Goal: Find specific page/section

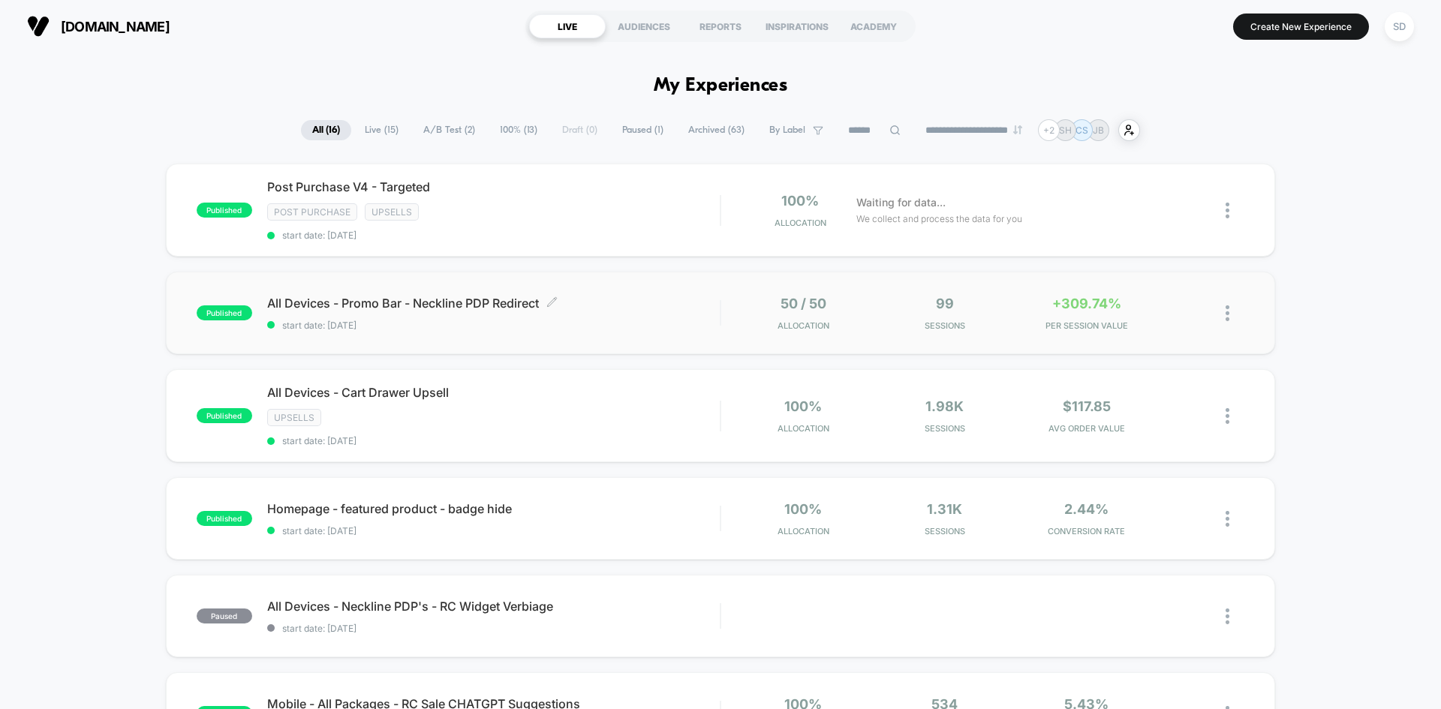
click at [676, 309] on span "All Devices - Promo Bar - Neckline PDP Redirect Click to edit experience details" at bounding box center [493, 303] width 453 height 15
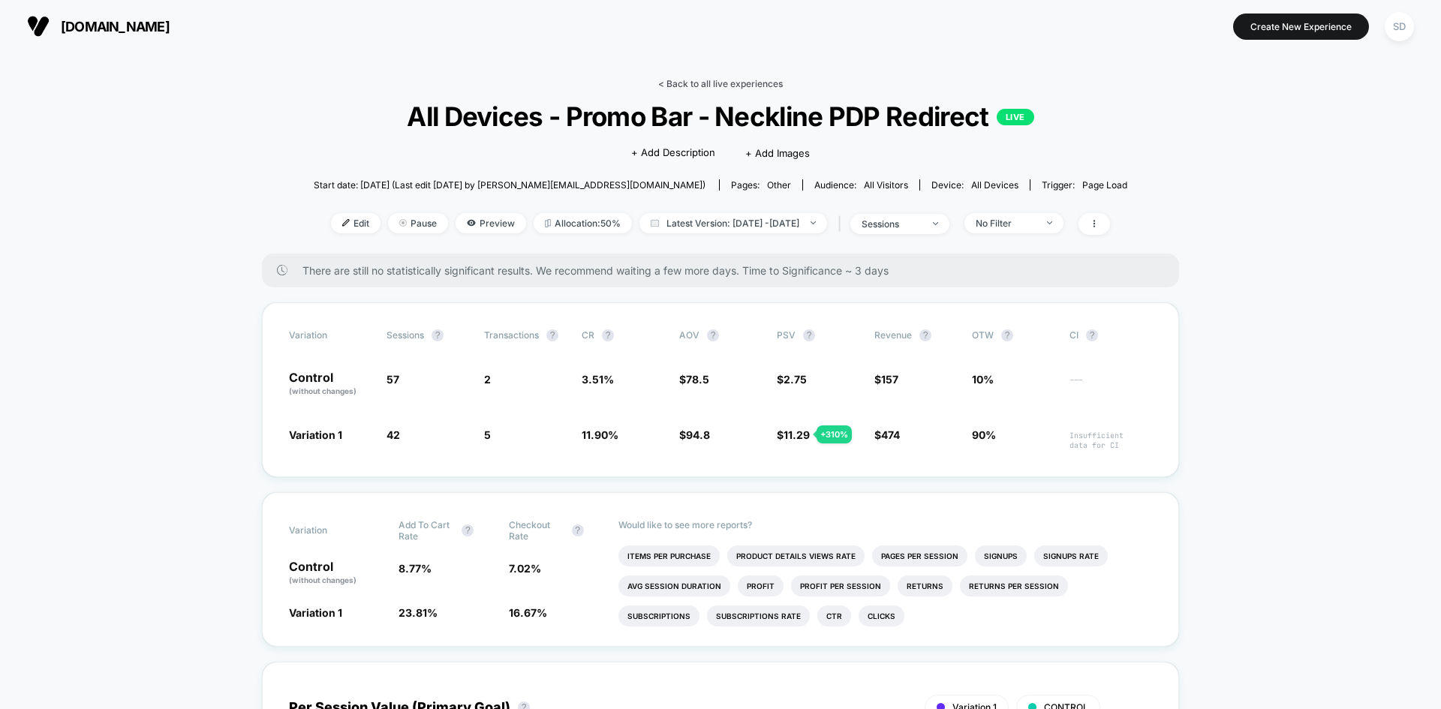
click at [742, 80] on link "< Back to all live experiences" at bounding box center [720, 83] width 125 height 11
